Goal: Task Accomplishment & Management: Manage account settings

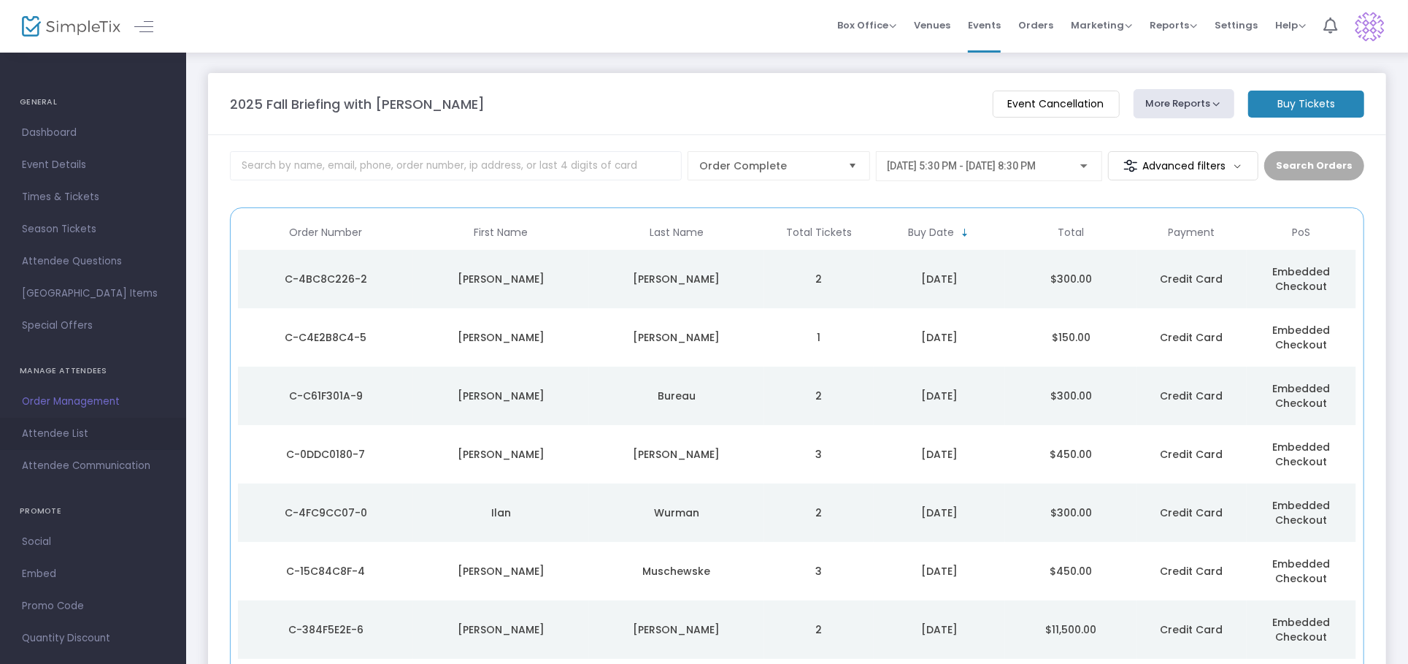
click at [58, 433] on span "Attendee List" at bounding box center [93, 433] width 142 height 19
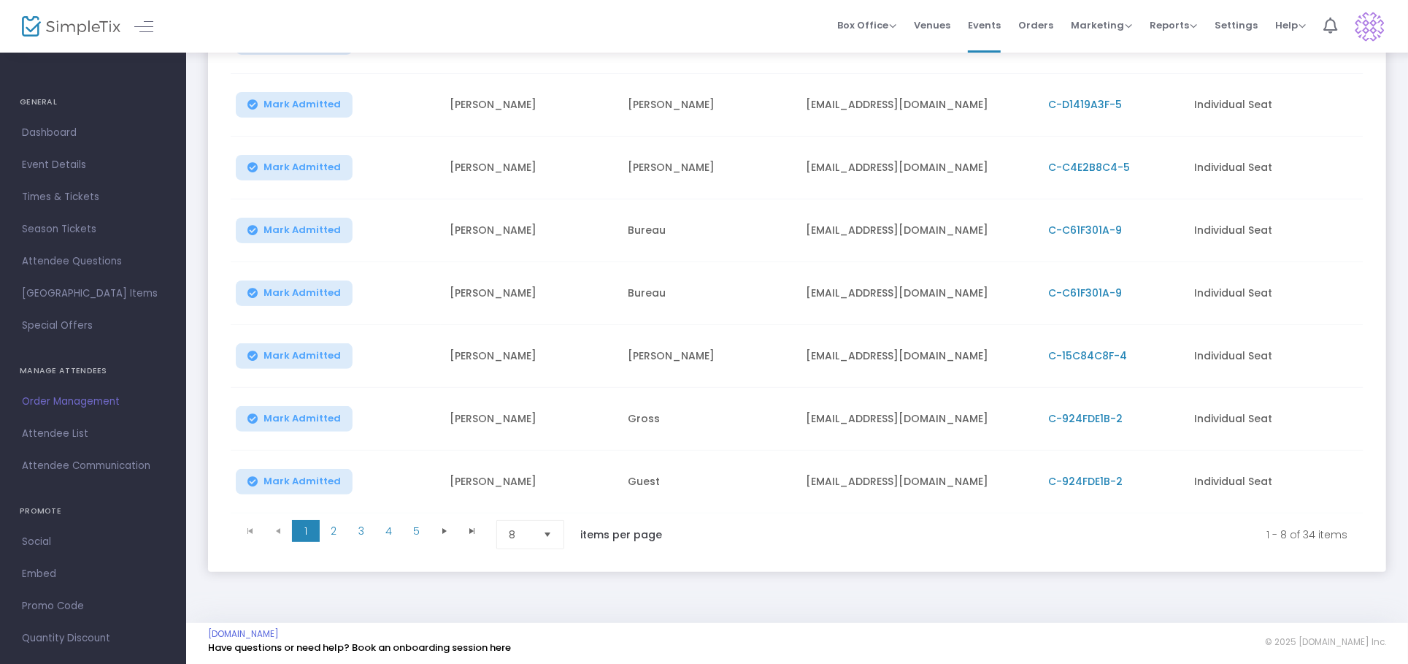
scroll to position [284, 0]
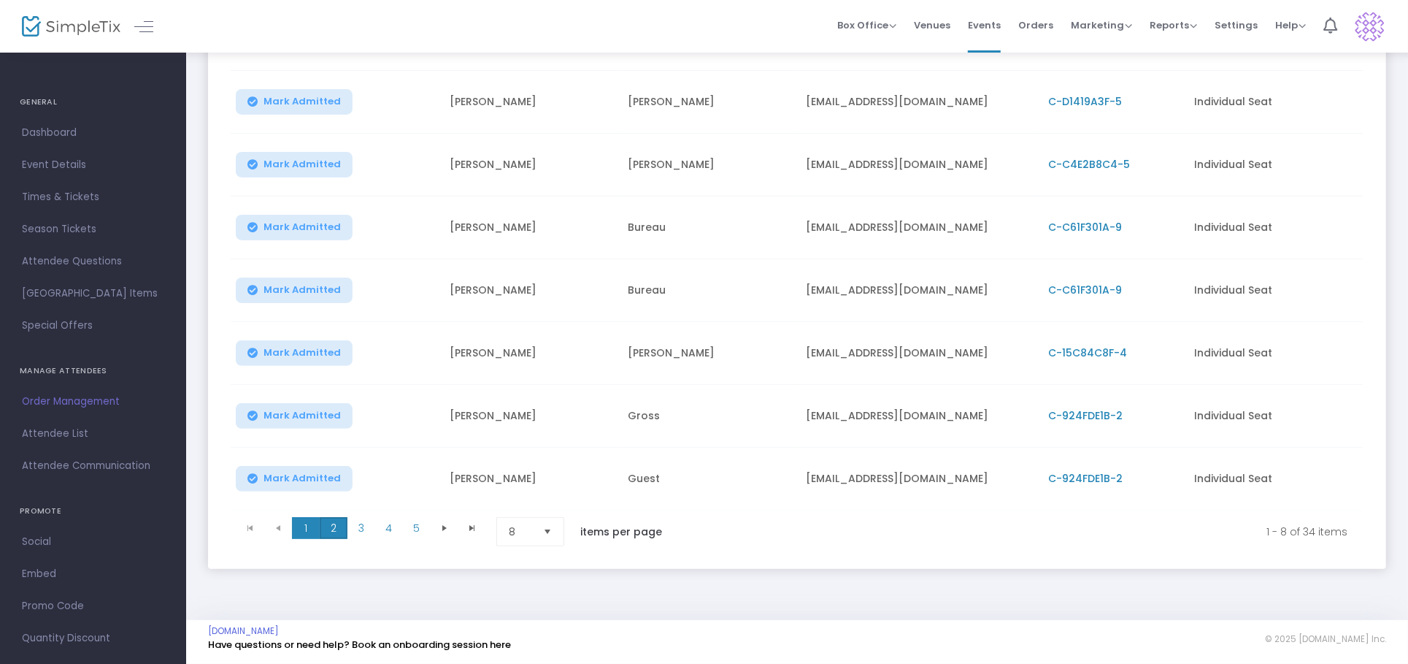
click at [333, 521] on span "2" at bounding box center [334, 528] width 28 height 22
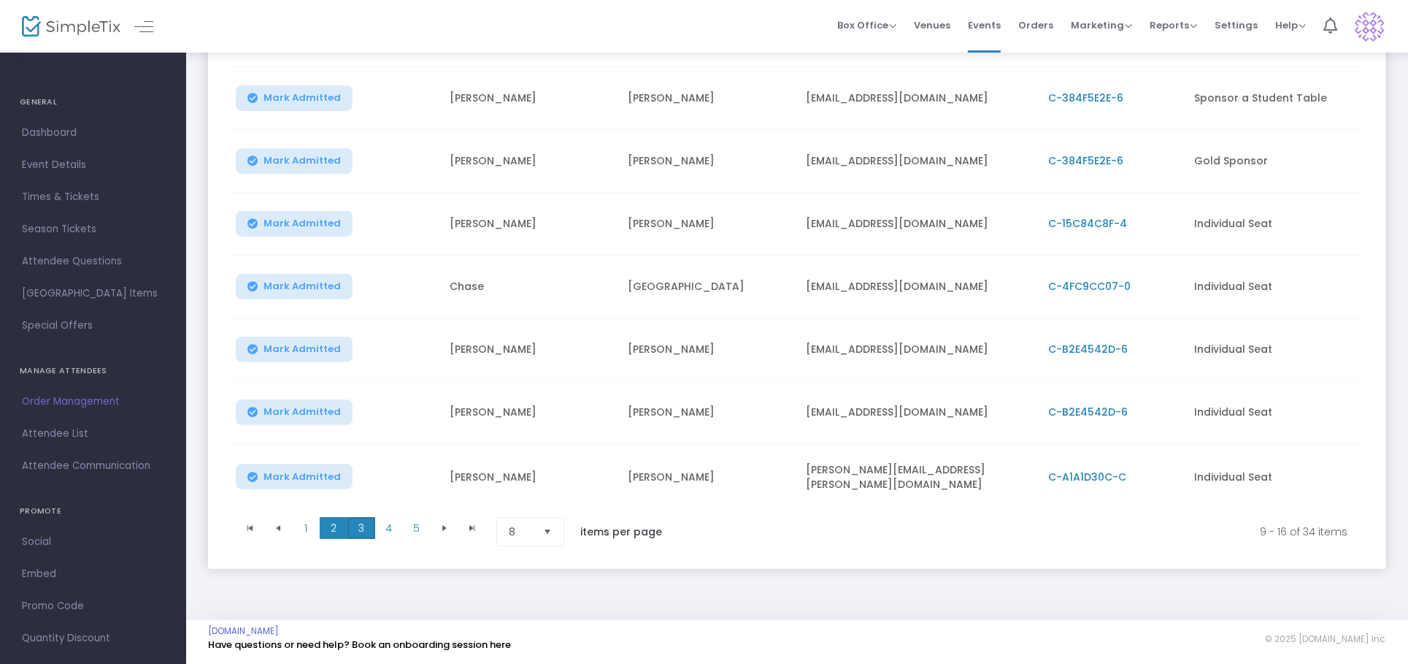
click at [360, 523] on span "3" at bounding box center [361, 528] width 28 height 22
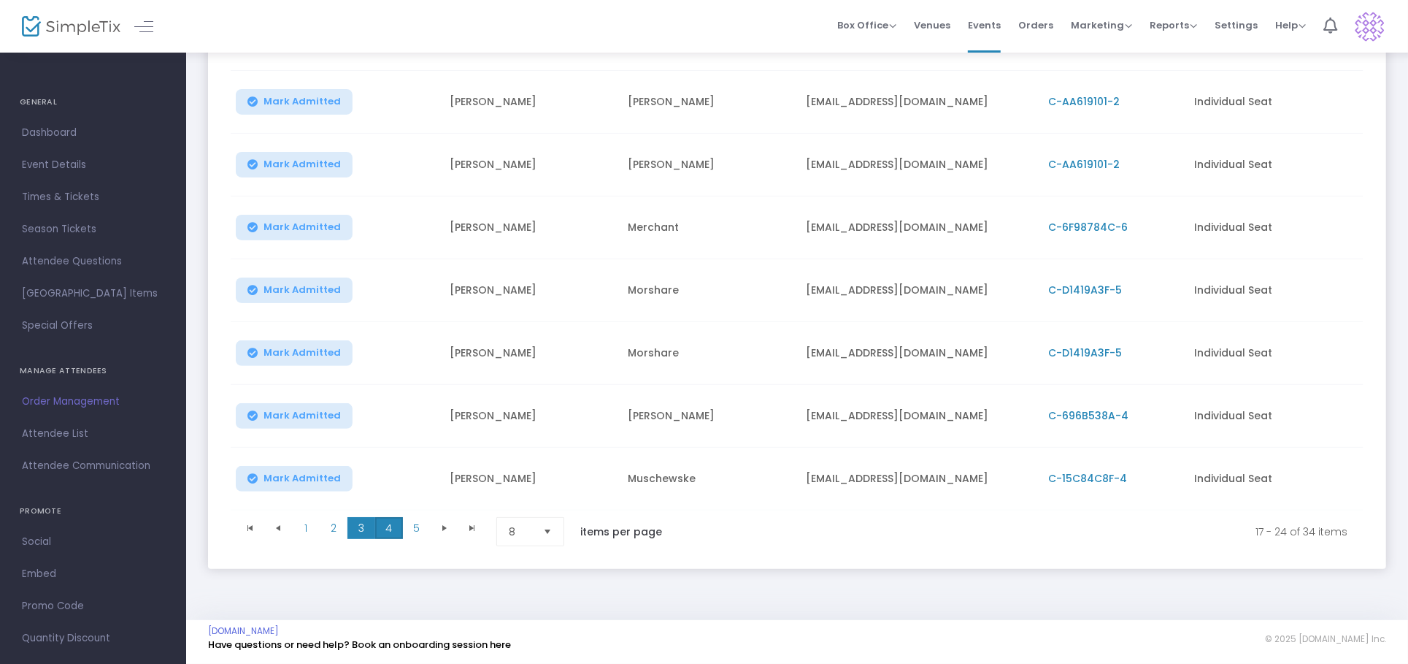
click at [391, 519] on span "4" at bounding box center [389, 528] width 28 height 22
click at [415, 522] on span "5" at bounding box center [417, 528] width 28 height 22
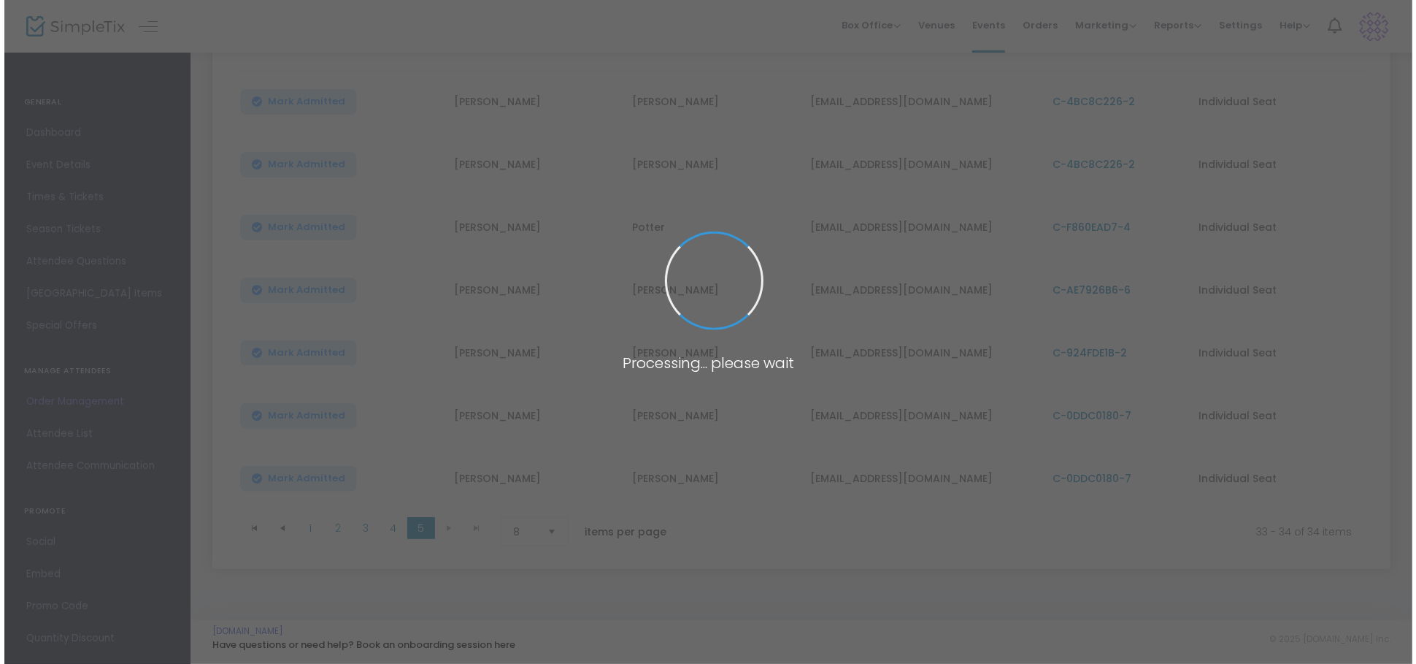
scroll to position [0, 0]
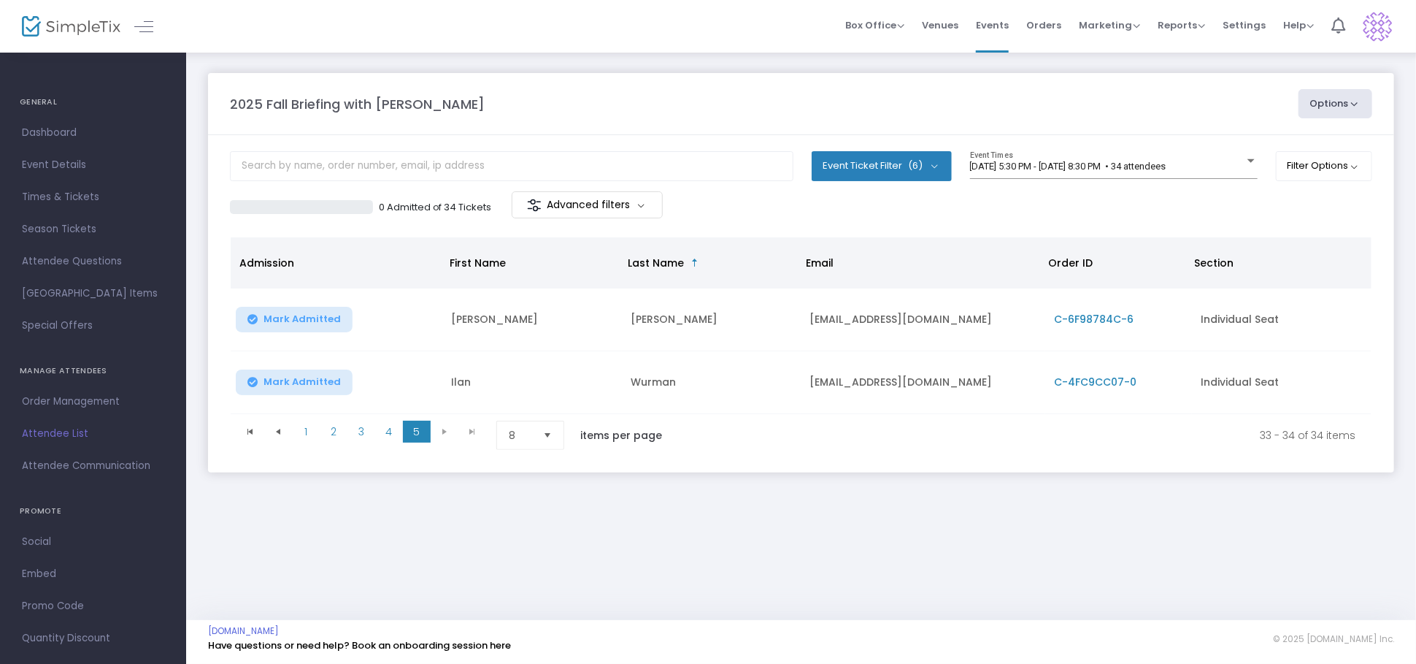
click at [80, 398] on span "Order Management" at bounding box center [93, 401] width 142 height 19
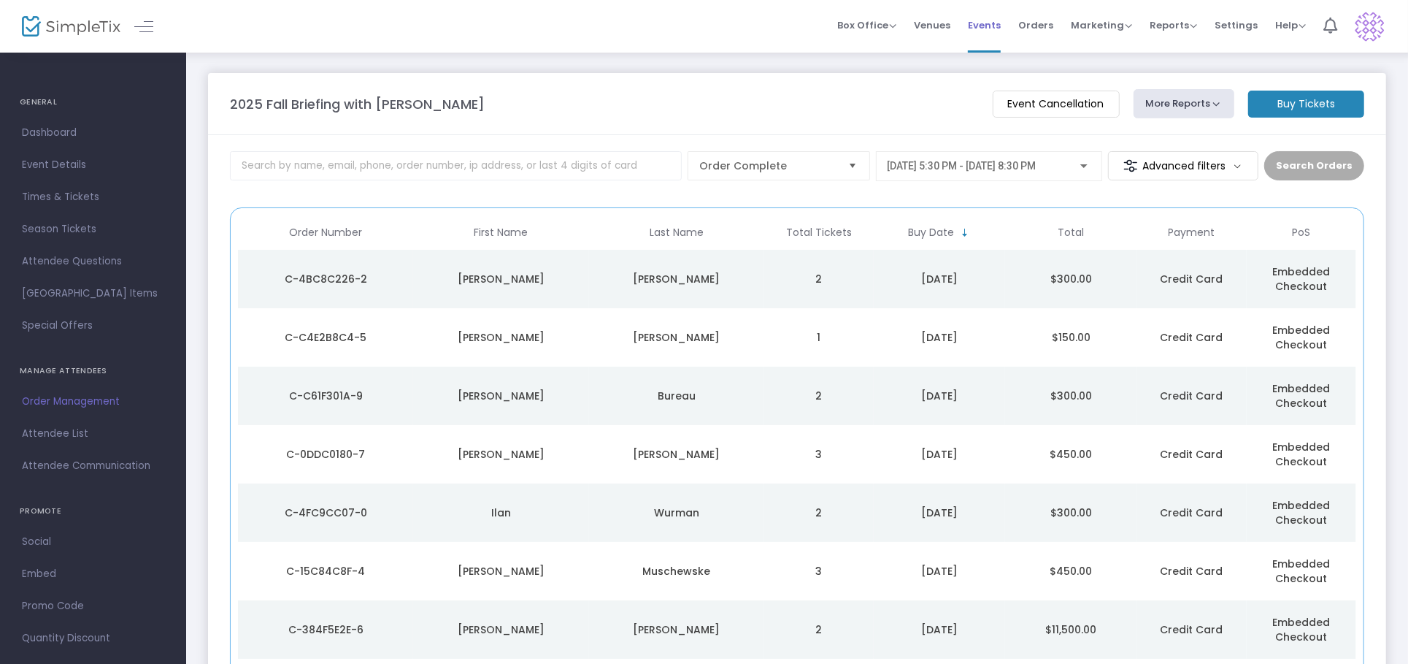
click at [981, 25] on span "Events" at bounding box center [984, 25] width 33 height 37
